Goal: Task Accomplishment & Management: Use online tool/utility

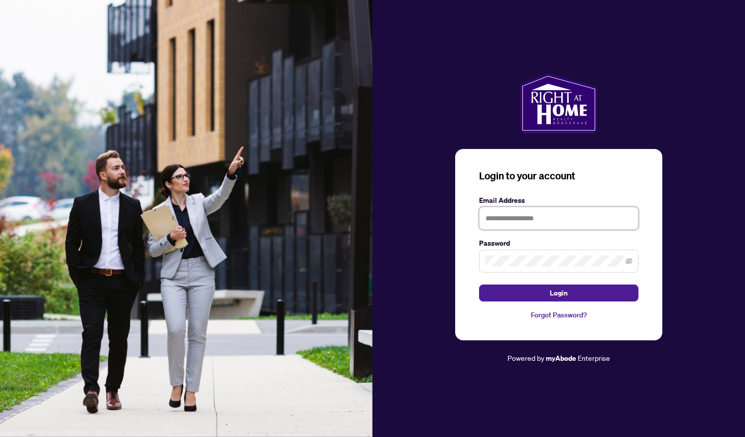
click at [542, 222] on input "text" at bounding box center [558, 218] width 159 height 23
type input "*"
type input "**********"
click at [532, 287] on button "Login" at bounding box center [558, 292] width 159 height 17
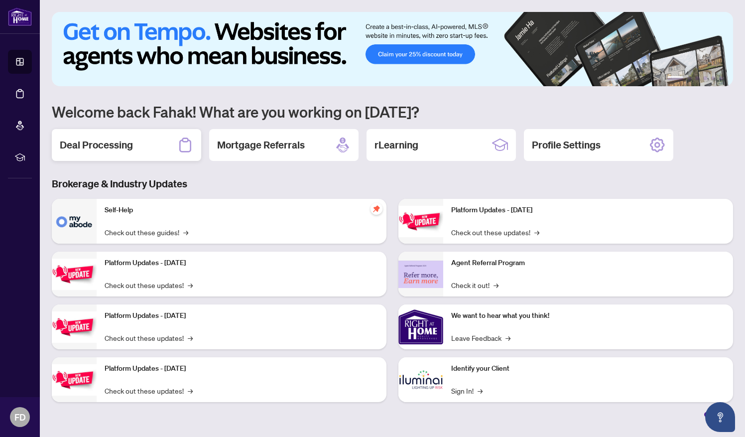
click at [84, 145] on h2 "Deal Processing" at bounding box center [96, 145] width 73 height 14
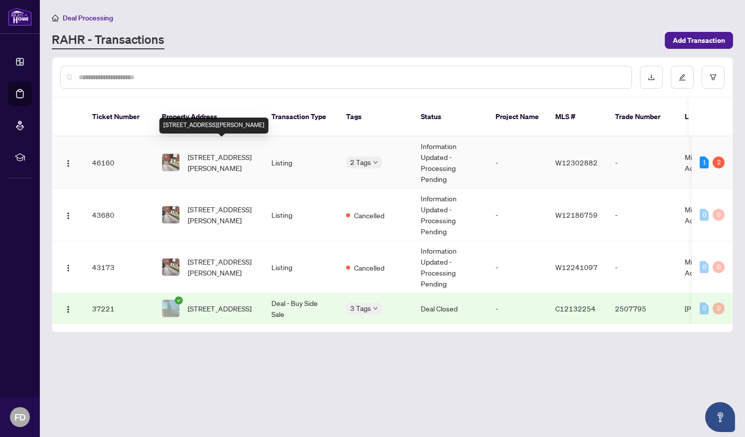
click at [229, 151] on span "[STREET_ADDRESS][PERSON_NAME]" at bounding box center [222, 162] width 68 height 22
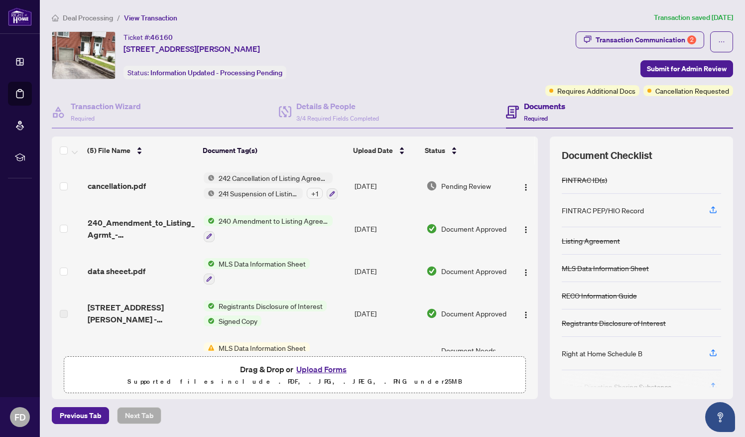
click at [257, 224] on span "240 Amendment to Listing Agreement - Authority to Offer for Sale Price Change/E…" at bounding box center [274, 220] width 118 height 11
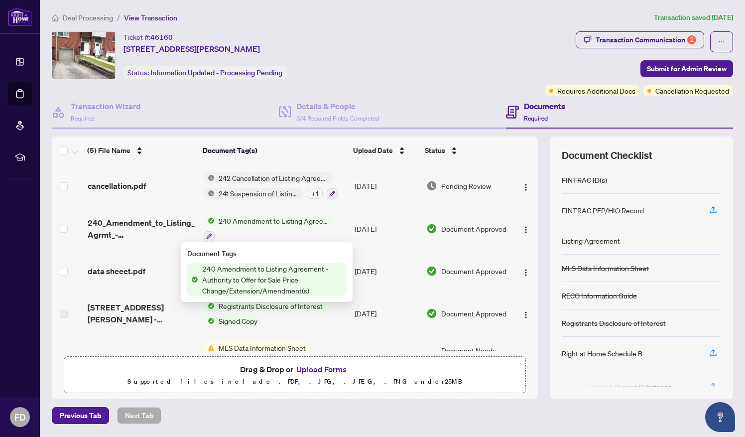
click at [269, 281] on span "240 Amendment to Listing Agreement - Authority to Offer for Sale Price Change/E…" at bounding box center [272, 279] width 148 height 33
